Goal: Task Accomplishment & Management: Complete application form

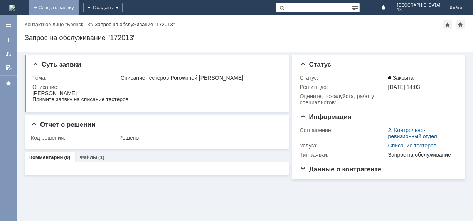
click at [79, 7] on link "+ Создать заявку" at bounding box center [53, 7] width 49 height 15
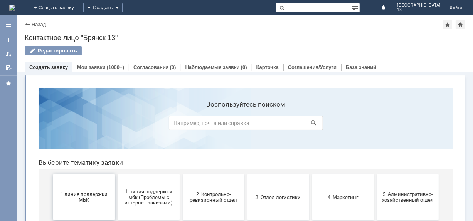
drag, startPoint x: 78, startPoint y: 194, endPoint x: 109, endPoint y: 274, distance: 86.1
click at [78, 194] on span "1 линия поддержки МБК" at bounding box center [83, 197] width 57 height 12
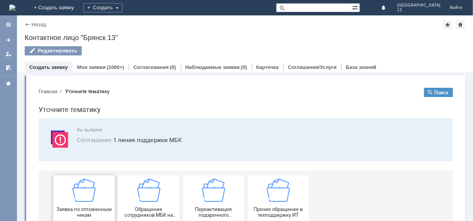
click at [76, 192] on img at bounding box center [83, 189] width 23 height 23
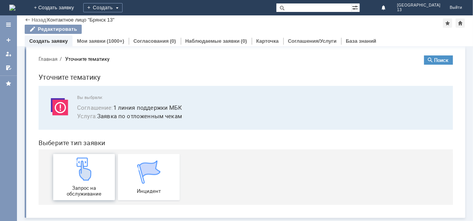
scroll to position [6, 0]
click at [87, 181] on div "Запрос на обслуживание" at bounding box center [83, 176] width 57 height 39
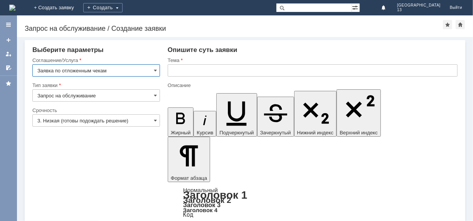
click at [177, 71] on input "text" at bounding box center [313, 70] width 290 height 12
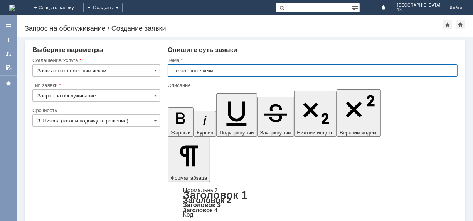
type input "отложенные чеки"
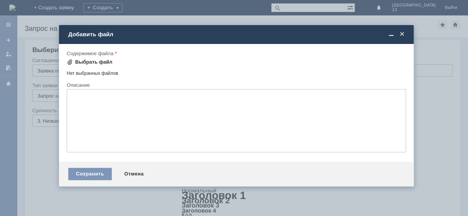
click at [96, 57] on div "Выбрать файл" at bounding box center [90, 61] width 46 height 9
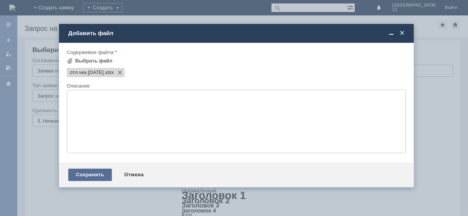
click at [93, 178] on div "Сохранить" at bounding box center [90, 174] width 44 height 12
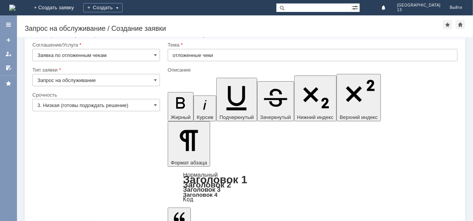
scroll to position [23, 0]
